Goal: Complete application form

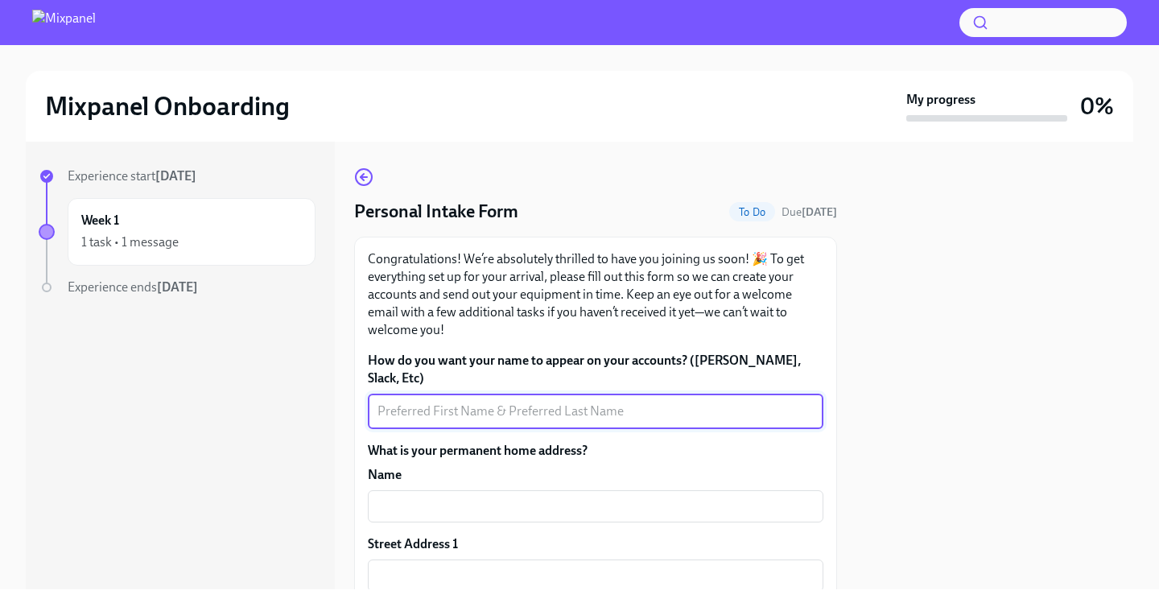
click at [467, 402] on textarea "How do you want your name to appear on your accounts? ([PERSON_NAME], Slack, Et…" at bounding box center [595, 411] width 436 height 19
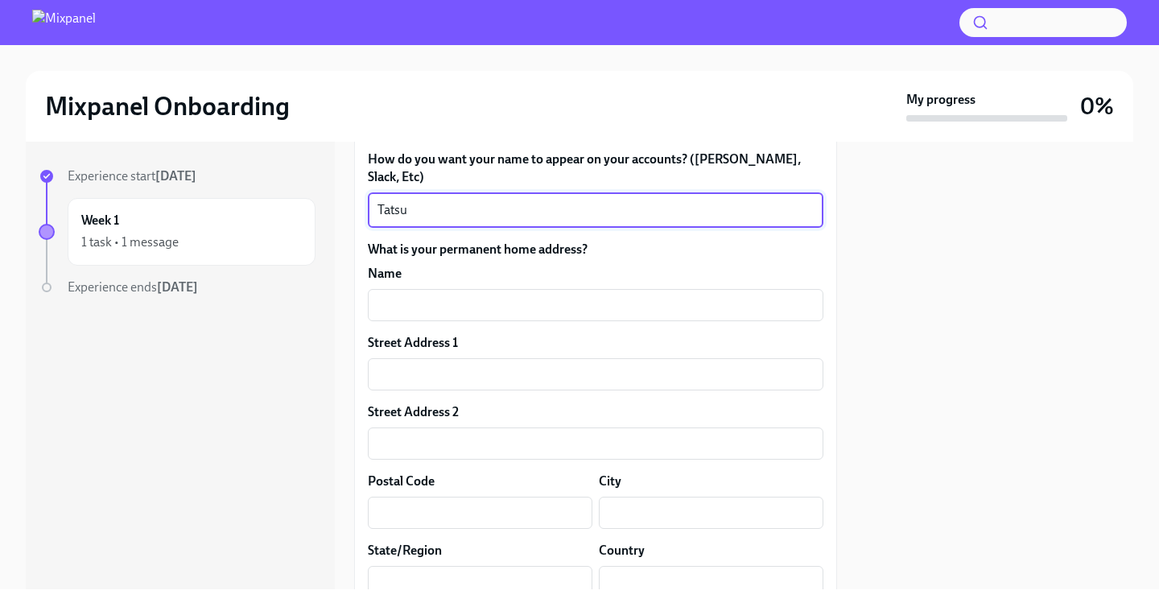
scroll to position [272, 0]
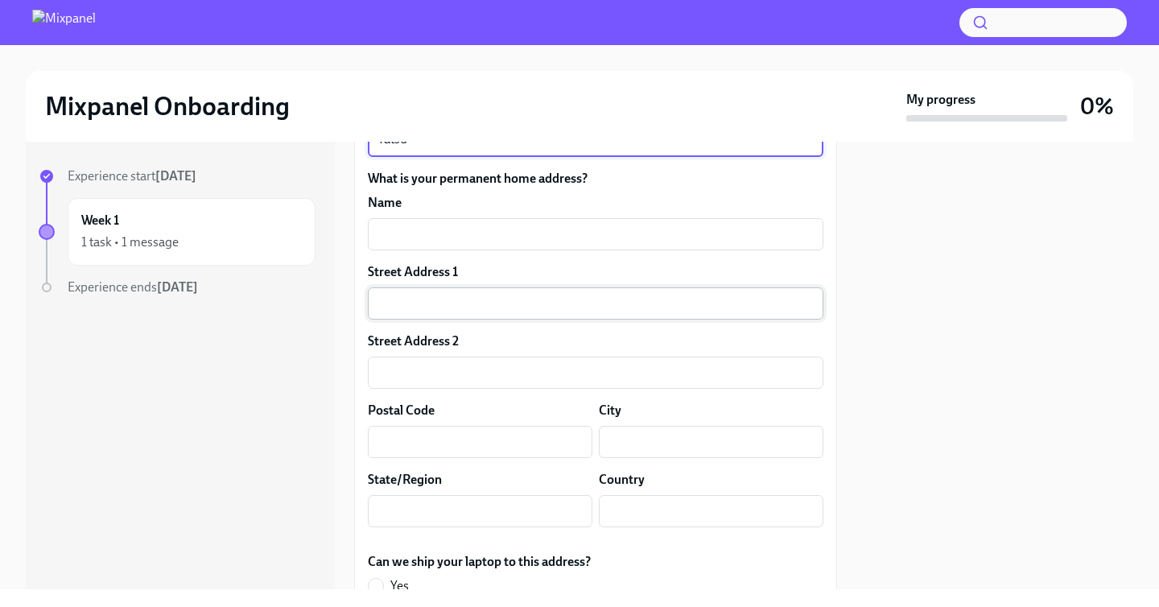
type textarea "Tatsu"
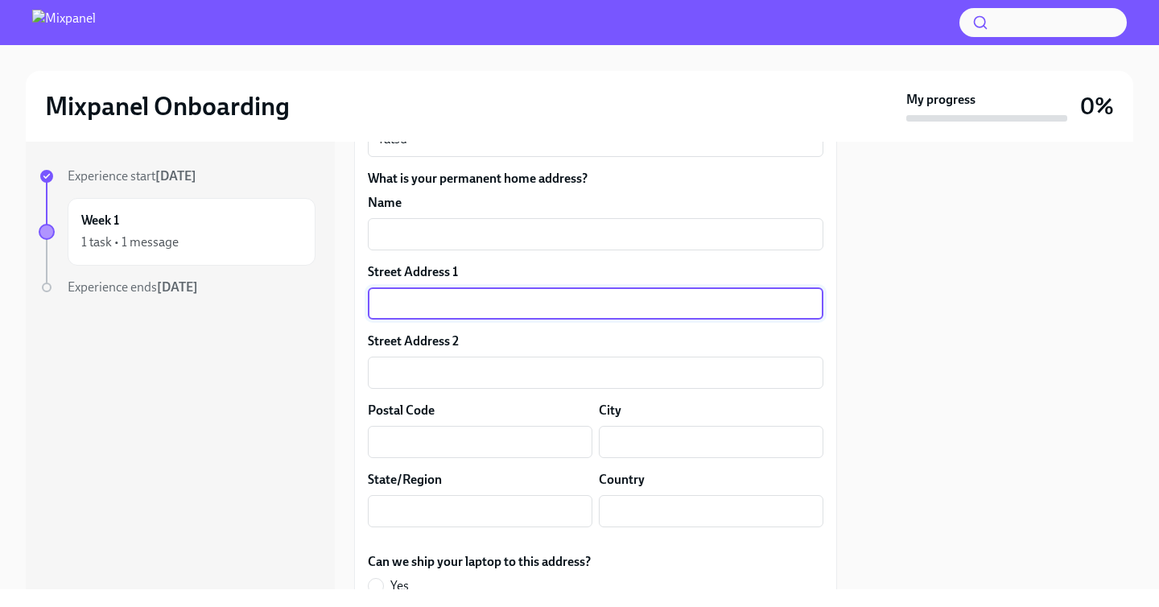
click at [451, 287] on input "text" at bounding box center [595, 303] width 455 height 32
type input "16-13 [PERSON_NAME]"
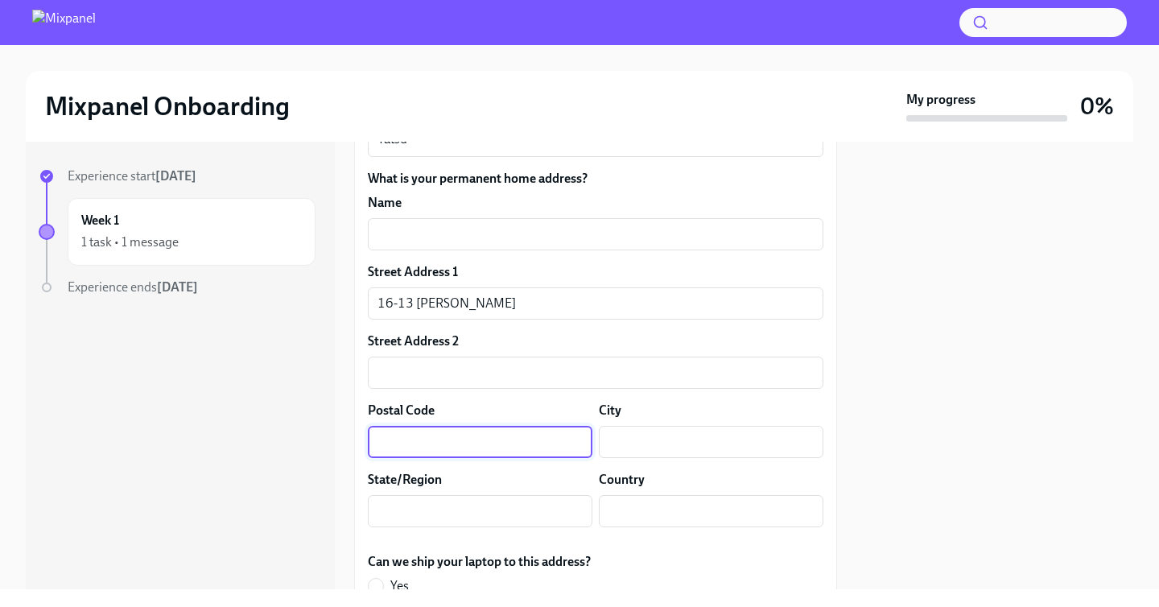
click at [402, 426] on input "text" at bounding box center [480, 442] width 225 height 32
type input "2530023"
click at [650, 430] on input "text" at bounding box center [711, 442] width 225 height 32
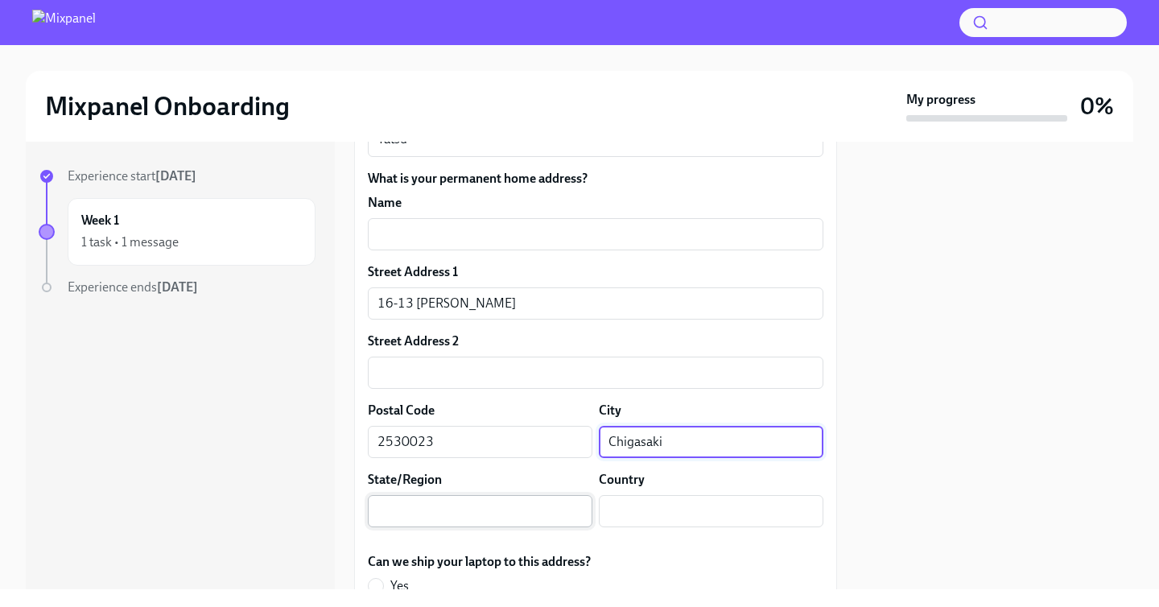
type input "Chigasaki"
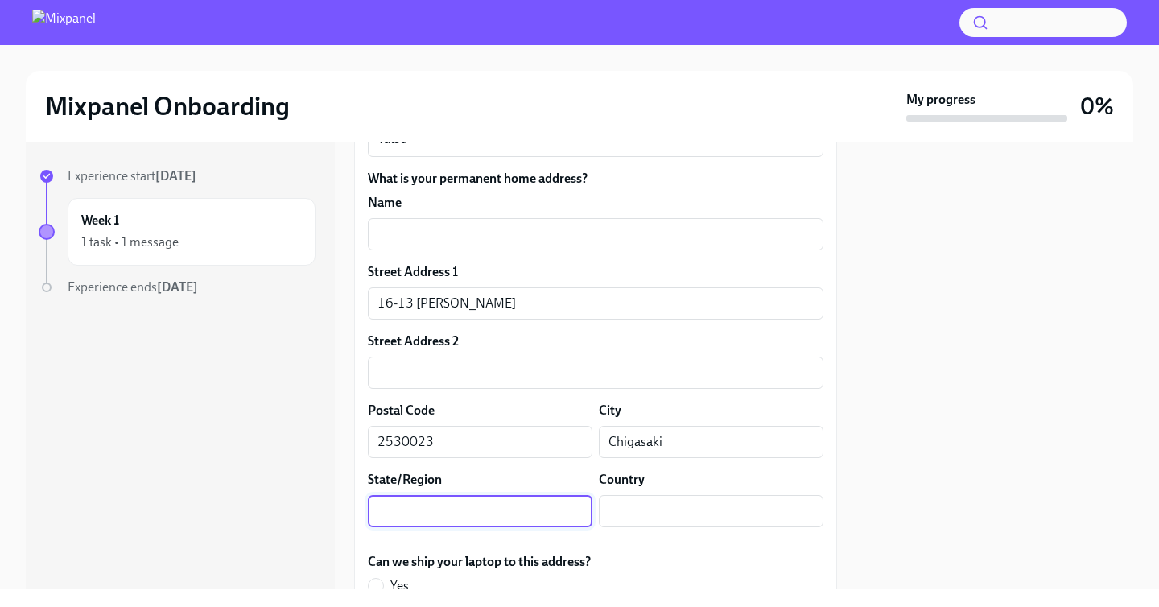
click at [474, 495] on input "text" at bounding box center [480, 511] width 225 height 32
type input "J"
type input "Kanagawa"
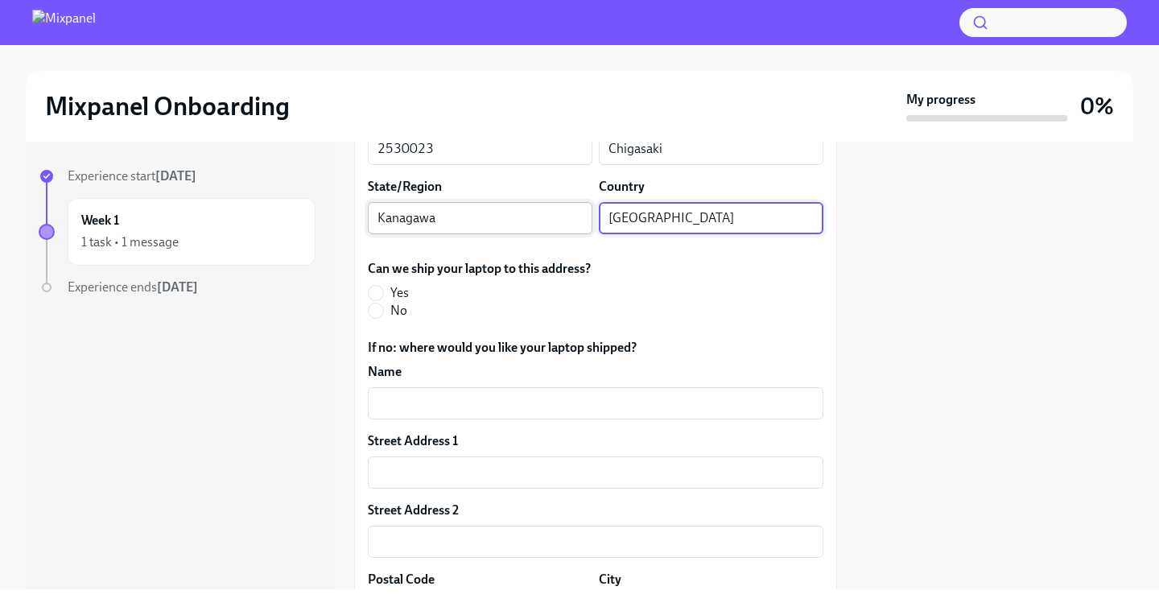
scroll to position [569, 0]
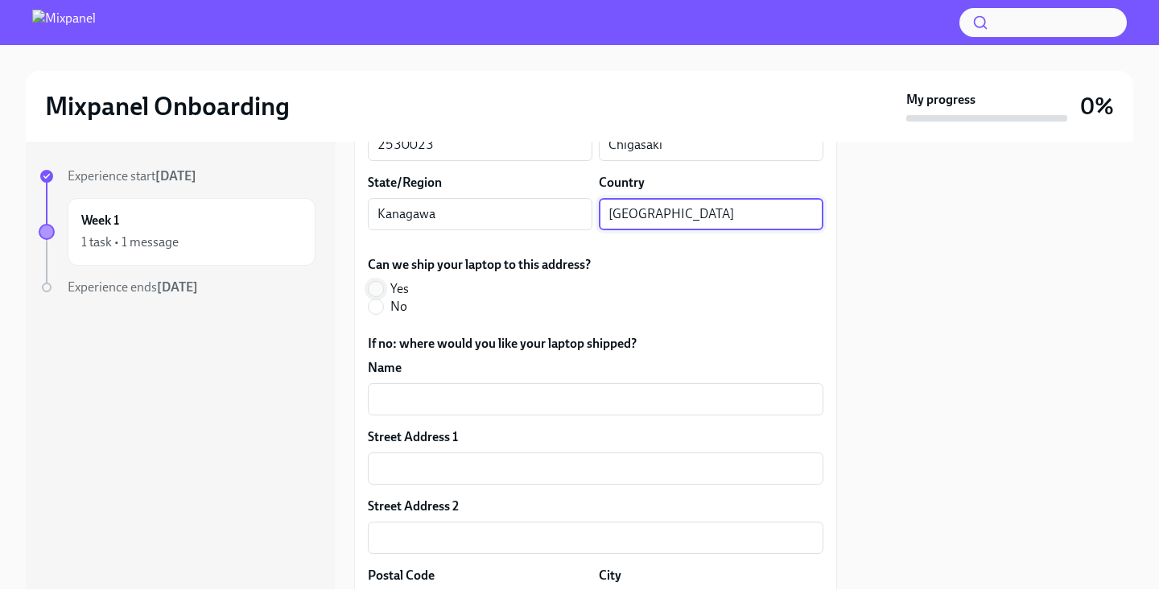
type input "[GEOGRAPHIC_DATA]"
click at [375, 282] on input "Yes" at bounding box center [376, 289] width 14 height 14
radio input "true"
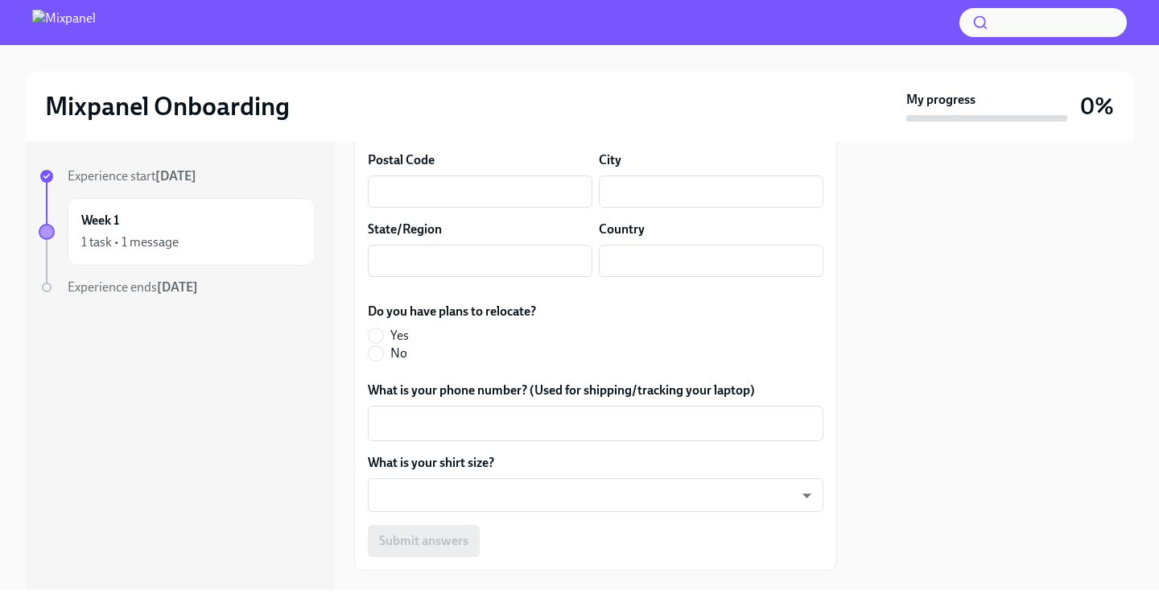
scroll to position [999, 0]
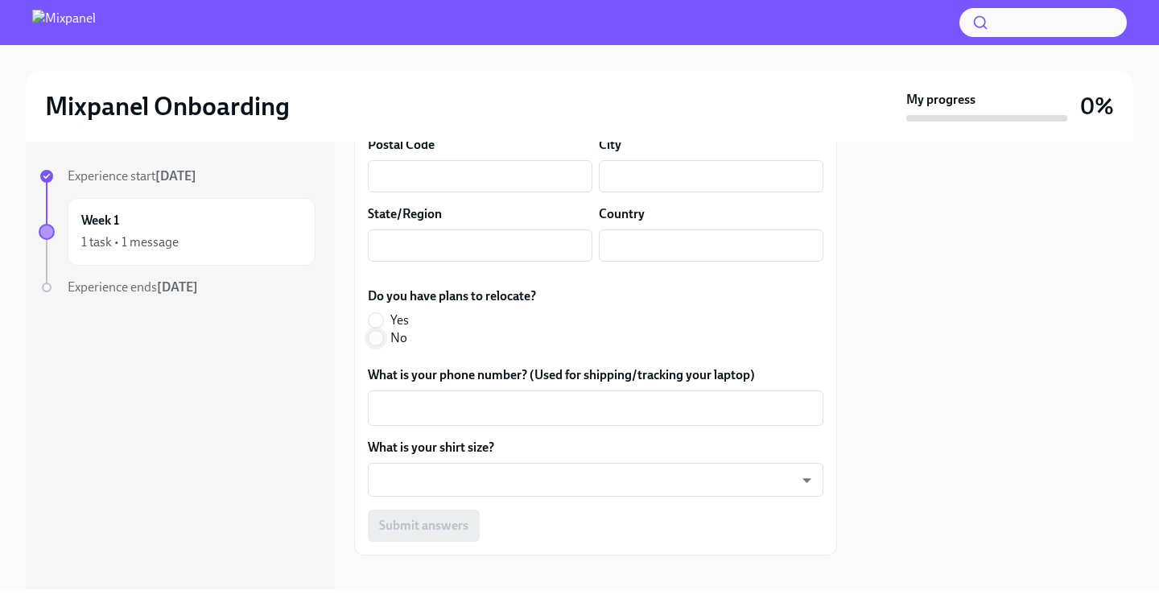
click at [378, 331] on input "No" at bounding box center [376, 338] width 14 height 14
radio input "true"
click at [484, 398] on textarea "What is your phone number? (Used for shipping/tracking your laptop)" at bounding box center [595, 407] width 436 height 19
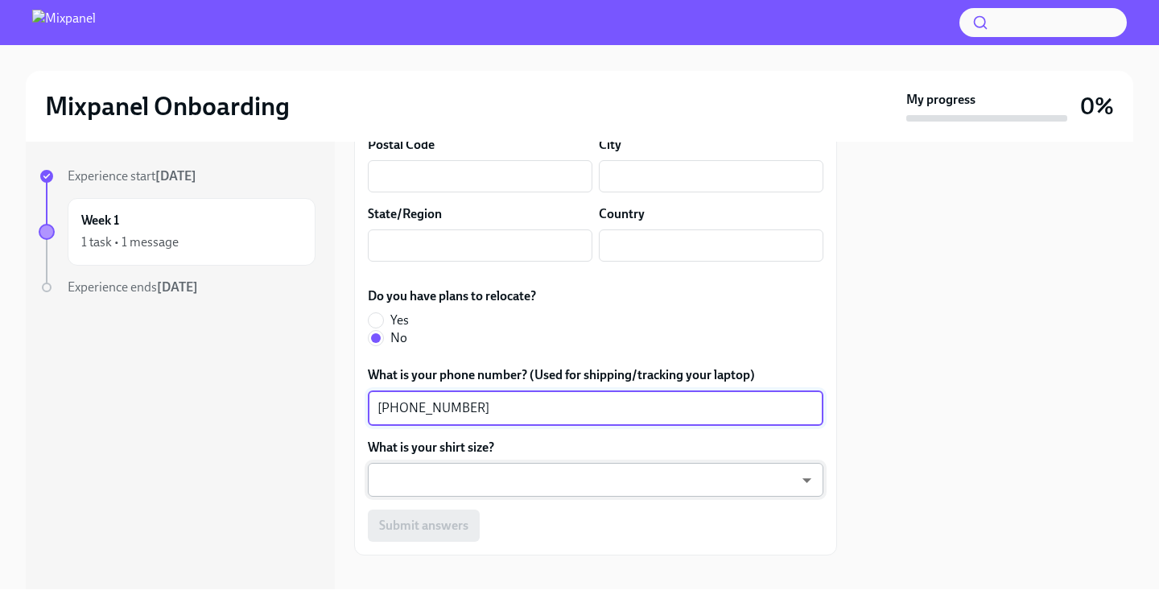
type textarea "[PHONE_NUMBER]"
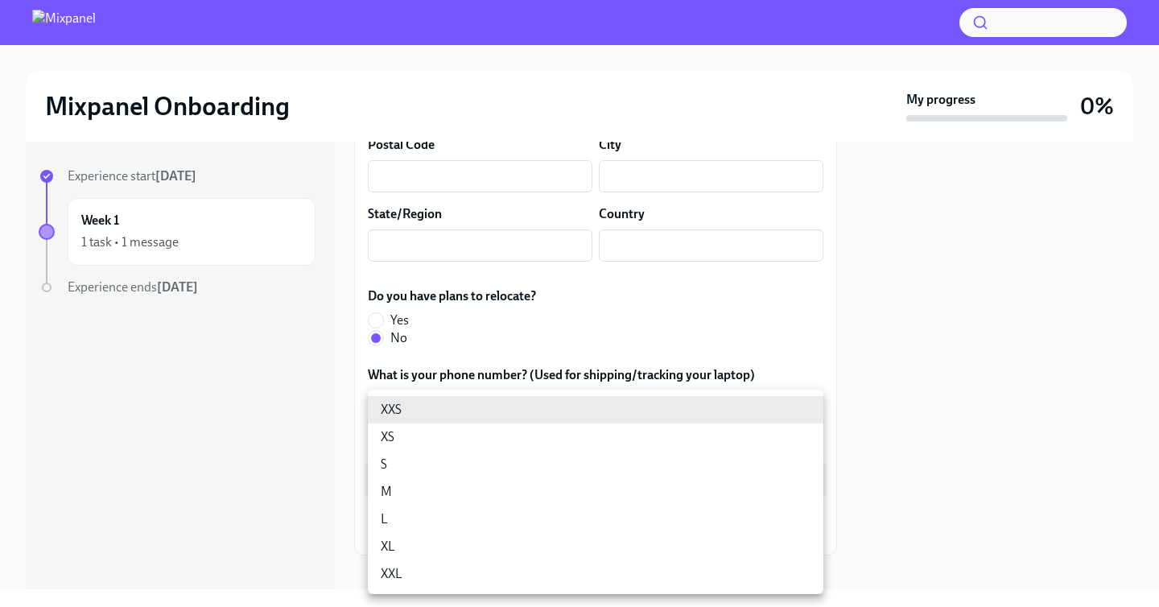
click at [472, 446] on body "Mixpanel Onboarding My progress 0% Experience start [DATE] Week 1 1 task • 1 me…" at bounding box center [579, 303] width 1159 height 607
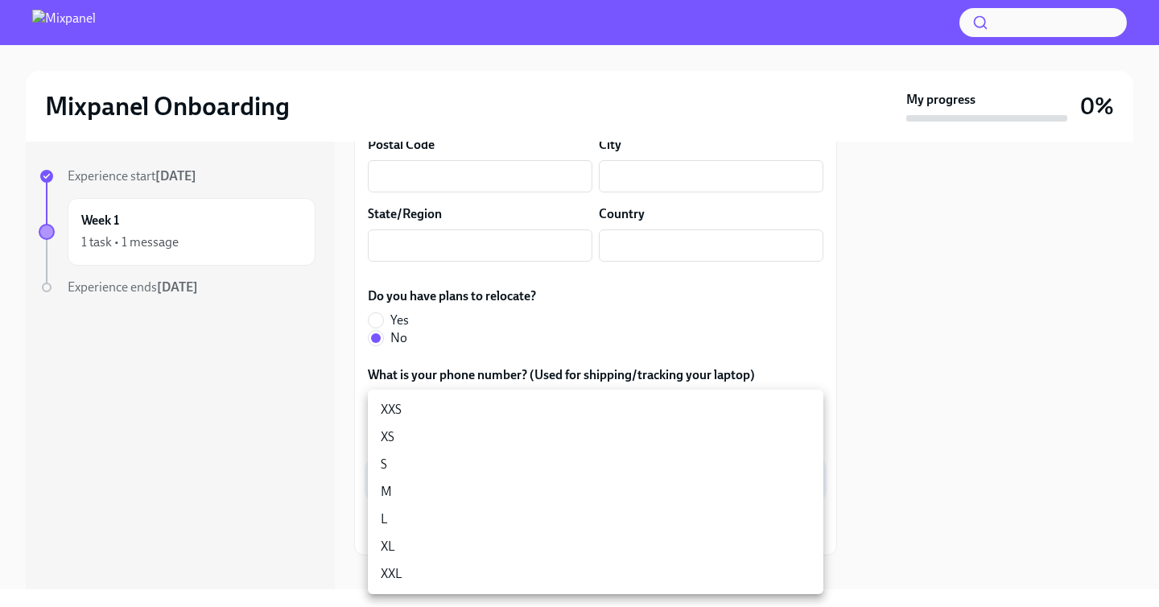
click at [495, 509] on li "L" at bounding box center [595, 518] width 455 height 27
type input "QGcrFQ_nr"
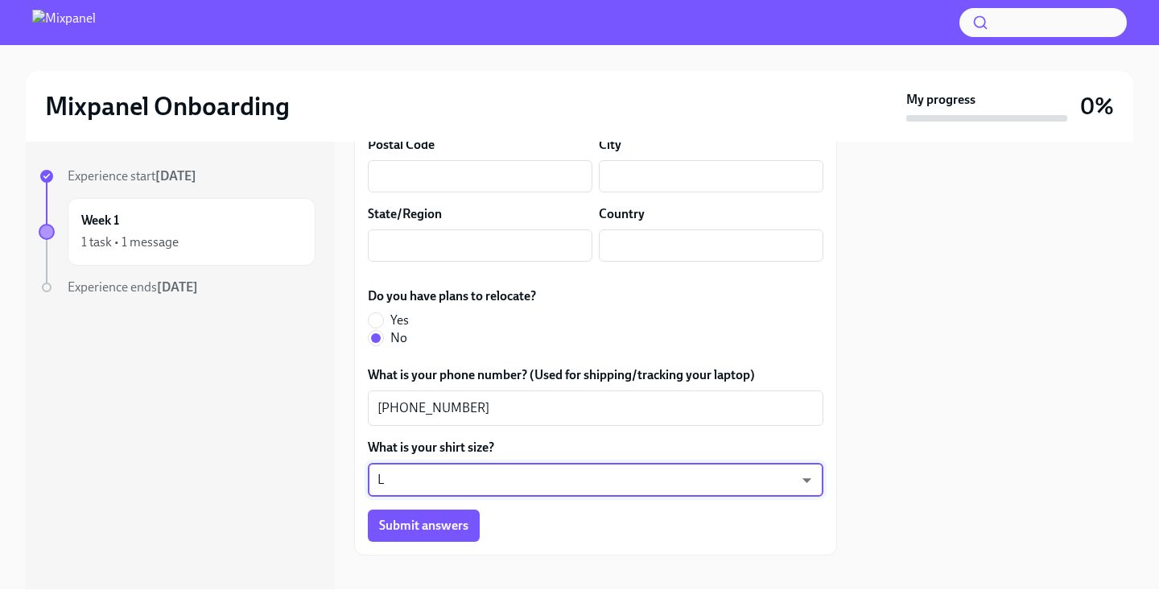
click at [265, 464] on div "Experience start [DATE] Week 1 1 task • 1 message Experience ends [DATE]" at bounding box center [180, 365] width 309 height 447
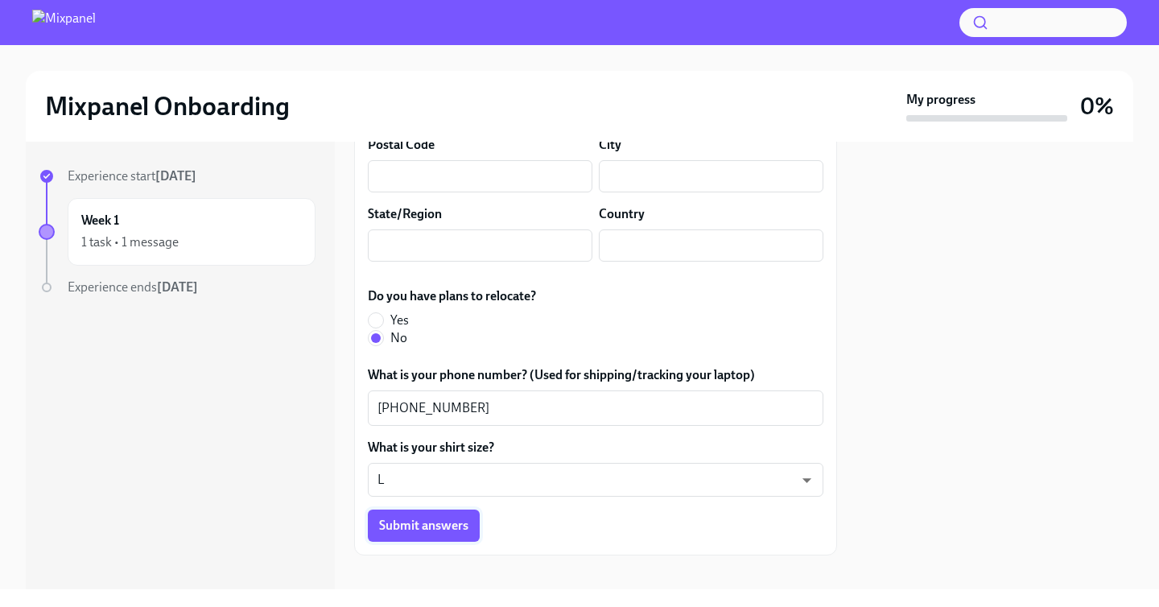
click at [421, 517] on span "Submit answers" at bounding box center [423, 525] width 89 height 16
